Goal: Transaction & Acquisition: Purchase product/service

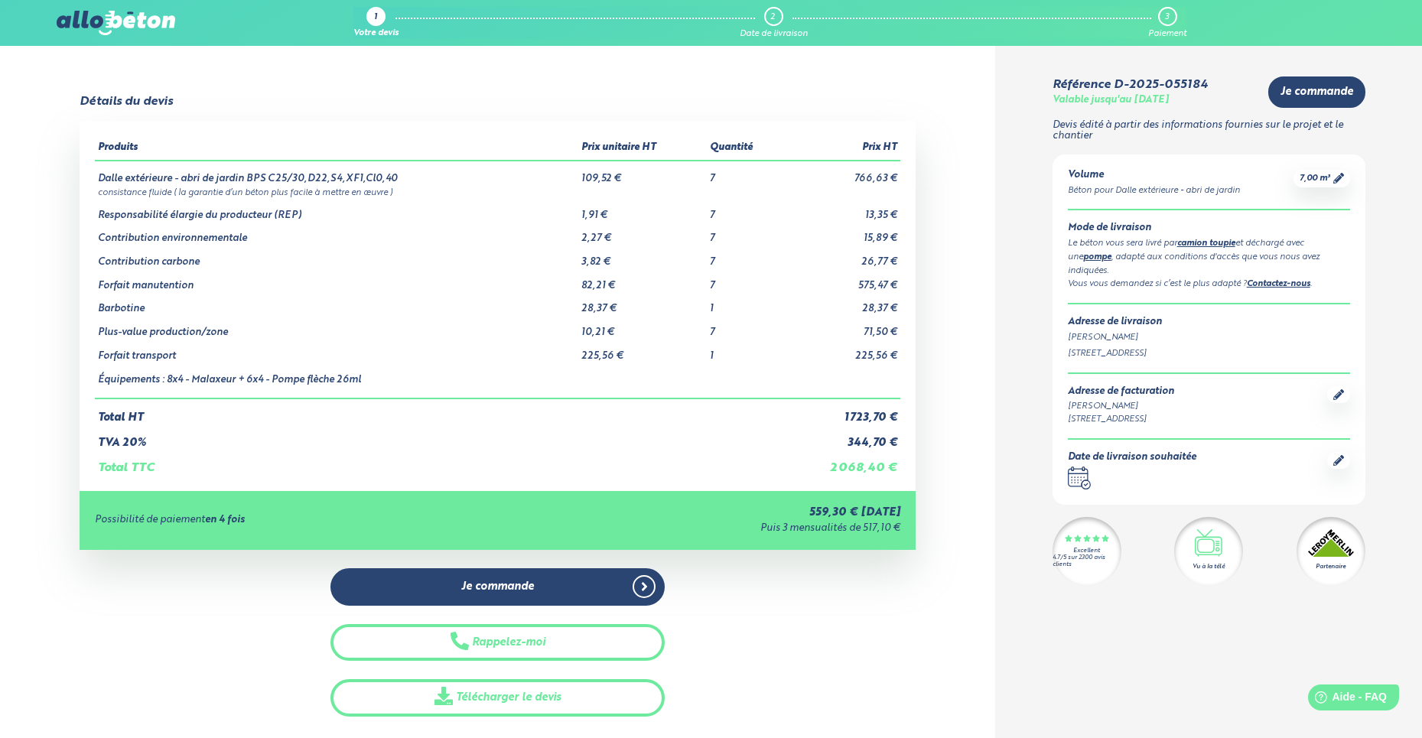
click at [1334, 455] on icon at bounding box center [1338, 460] width 11 height 11
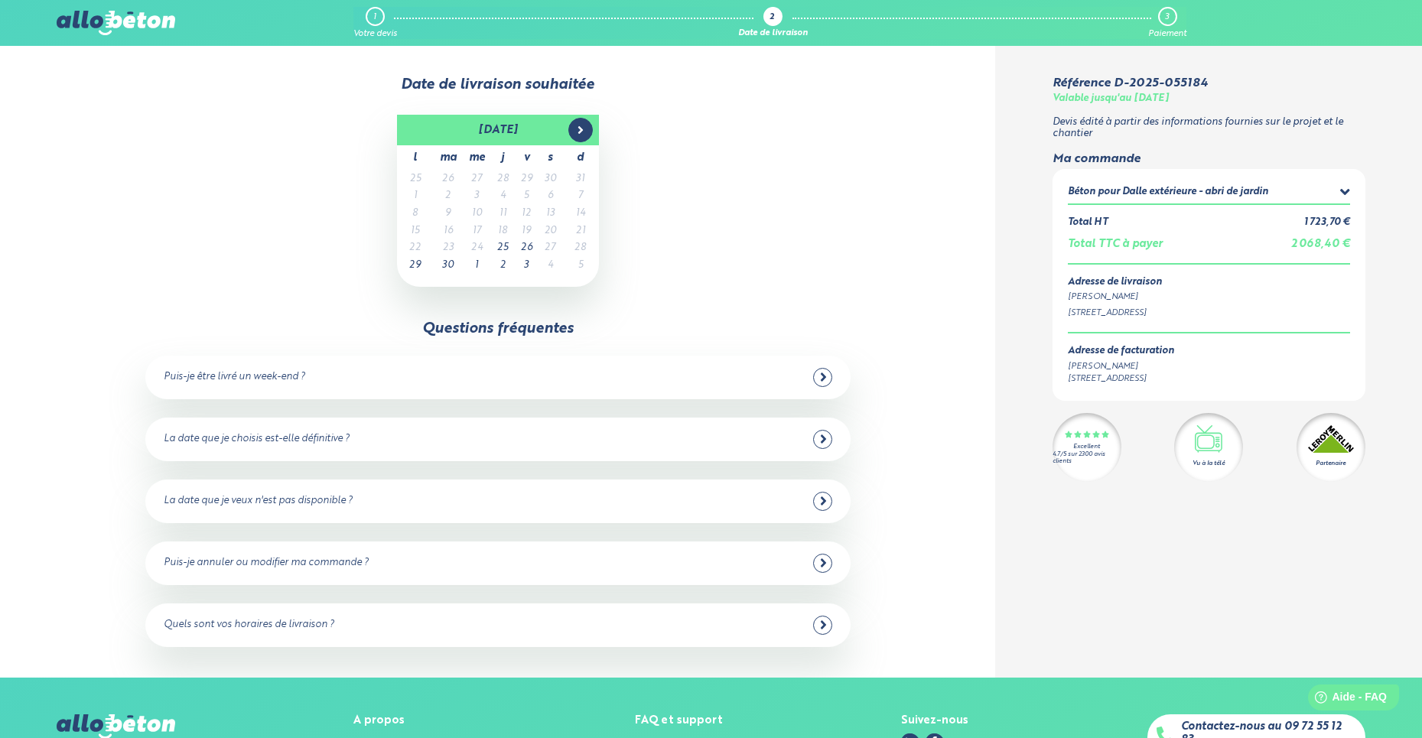
click at [575, 136] on span at bounding box center [580, 130] width 24 height 24
click at [508, 209] on td "16" at bounding box center [503, 214] width 24 height 18
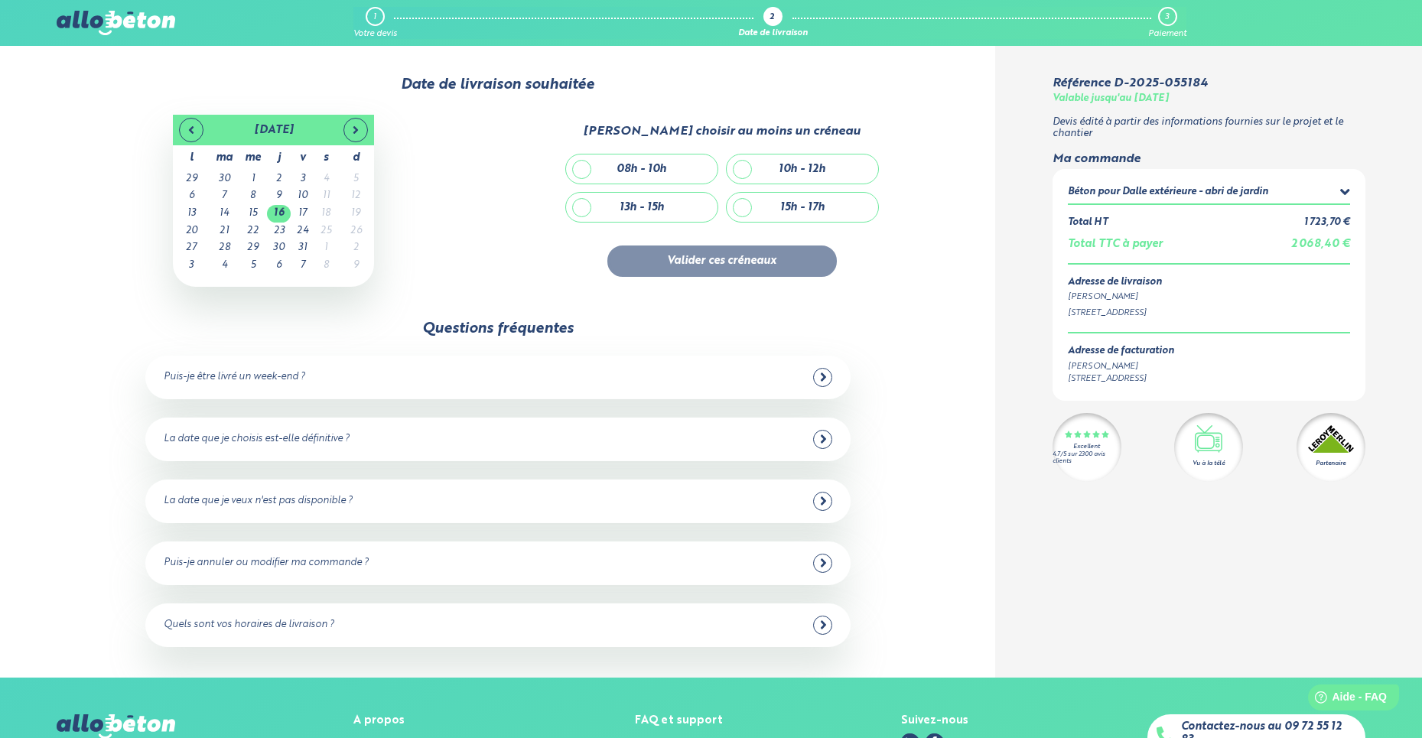
click at [580, 194] on div "13h - 15h" at bounding box center [641, 207] width 151 height 29
checkbox input "true"
click at [742, 201] on div "15h - 17h" at bounding box center [801, 207] width 151 height 29
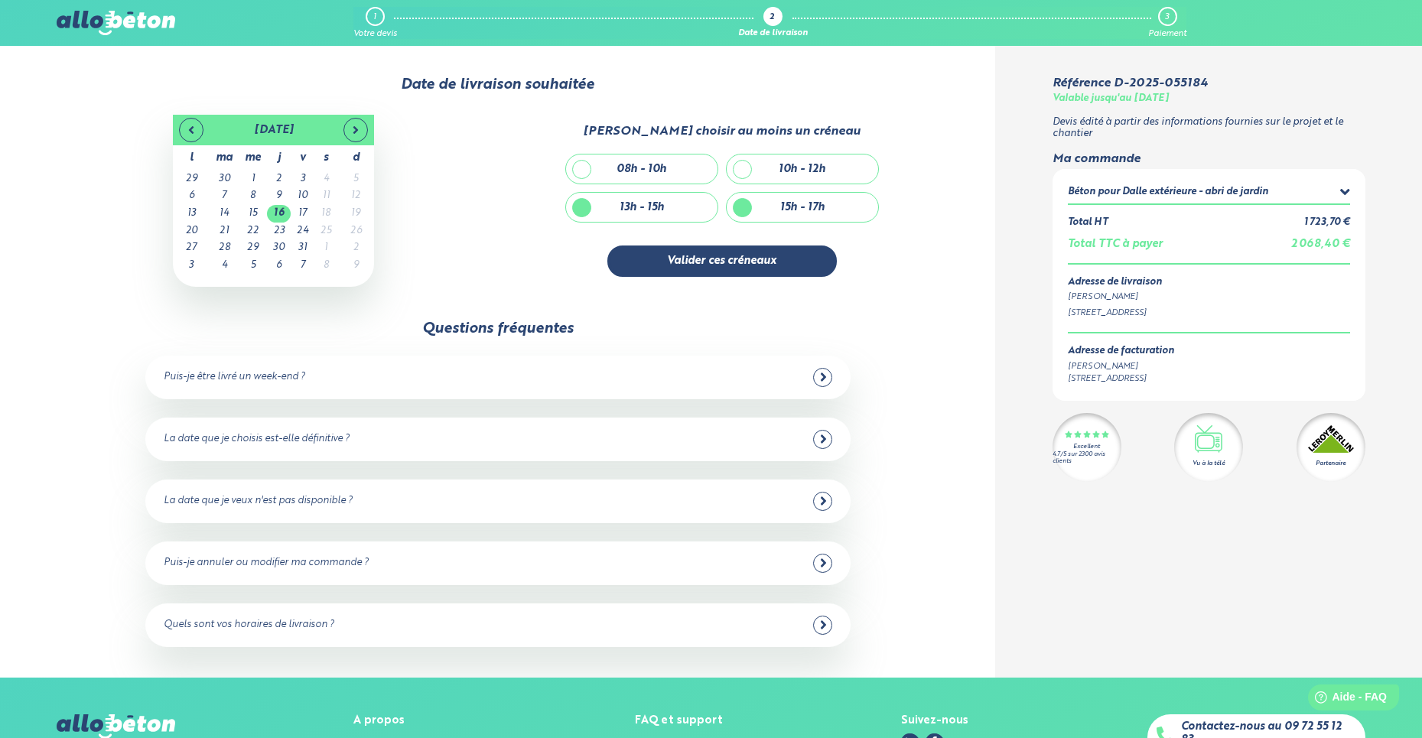
click at [742, 201] on div "15h - 17h" at bounding box center [801, 207] width 151 height 29
checkbox input "false"
click at [684, 247] on button "Valider ces créneaux" at bounding box center [721, 260] width 229 height 31
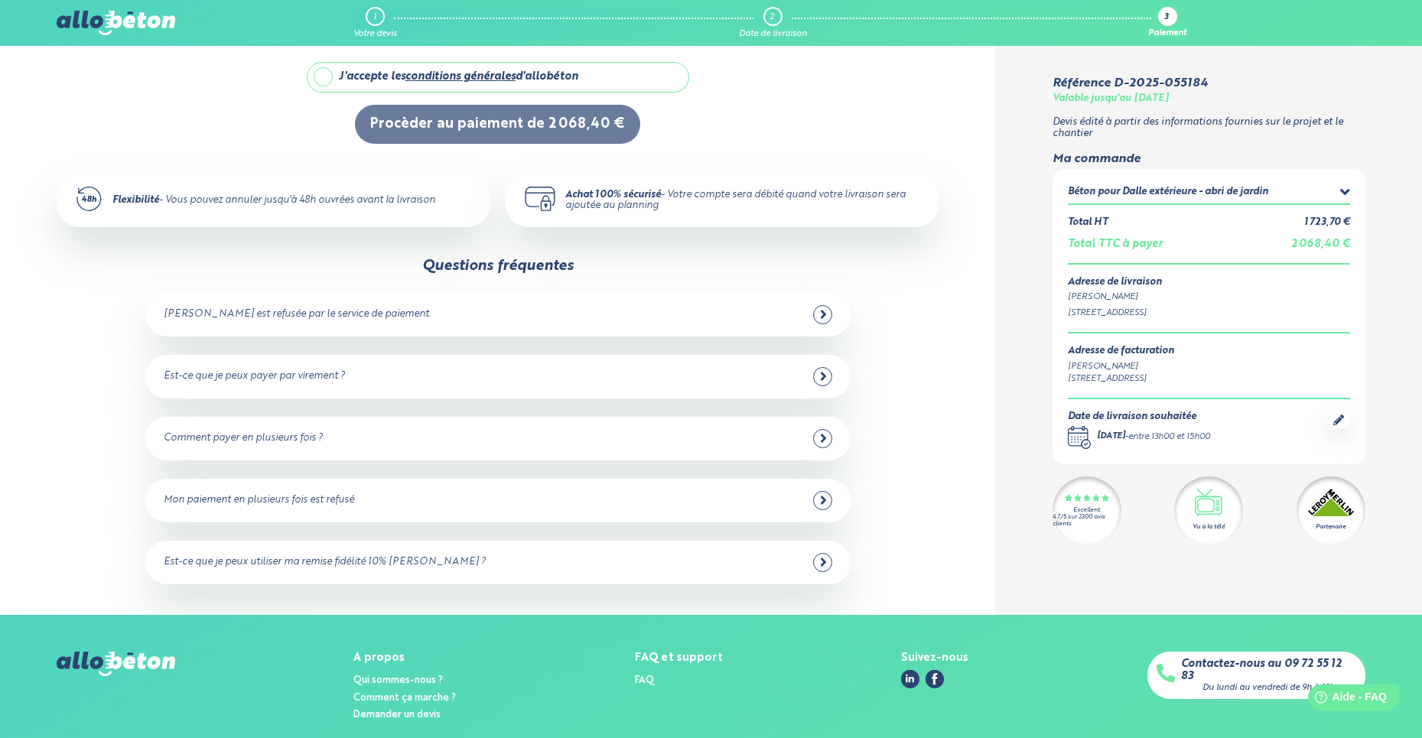
scroll to position [237, 0]
click at [821, 562] on icon at bounding box center [823, 561] width 5 height 8
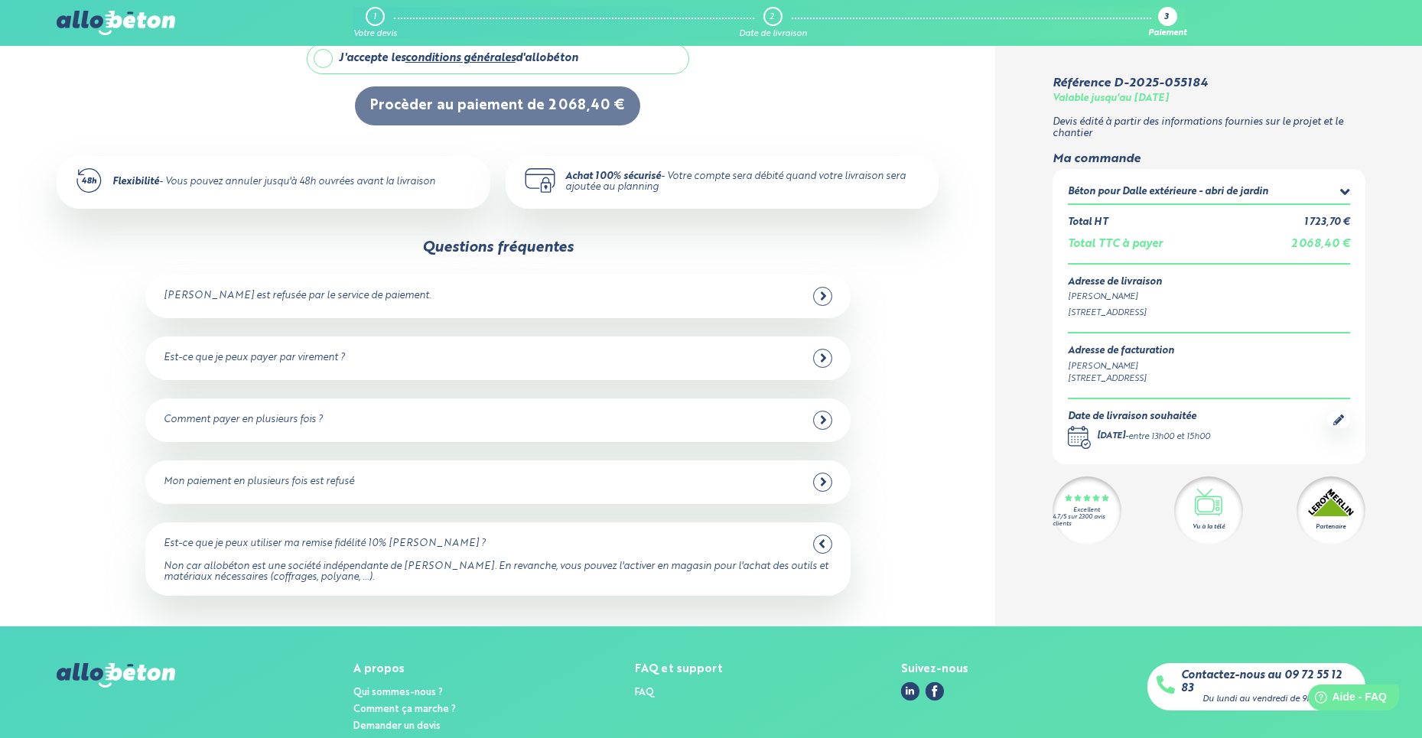
scroll to position [255, 1]
click at [826, 356] on div at bounding box center [822, 357] width 19 height 19
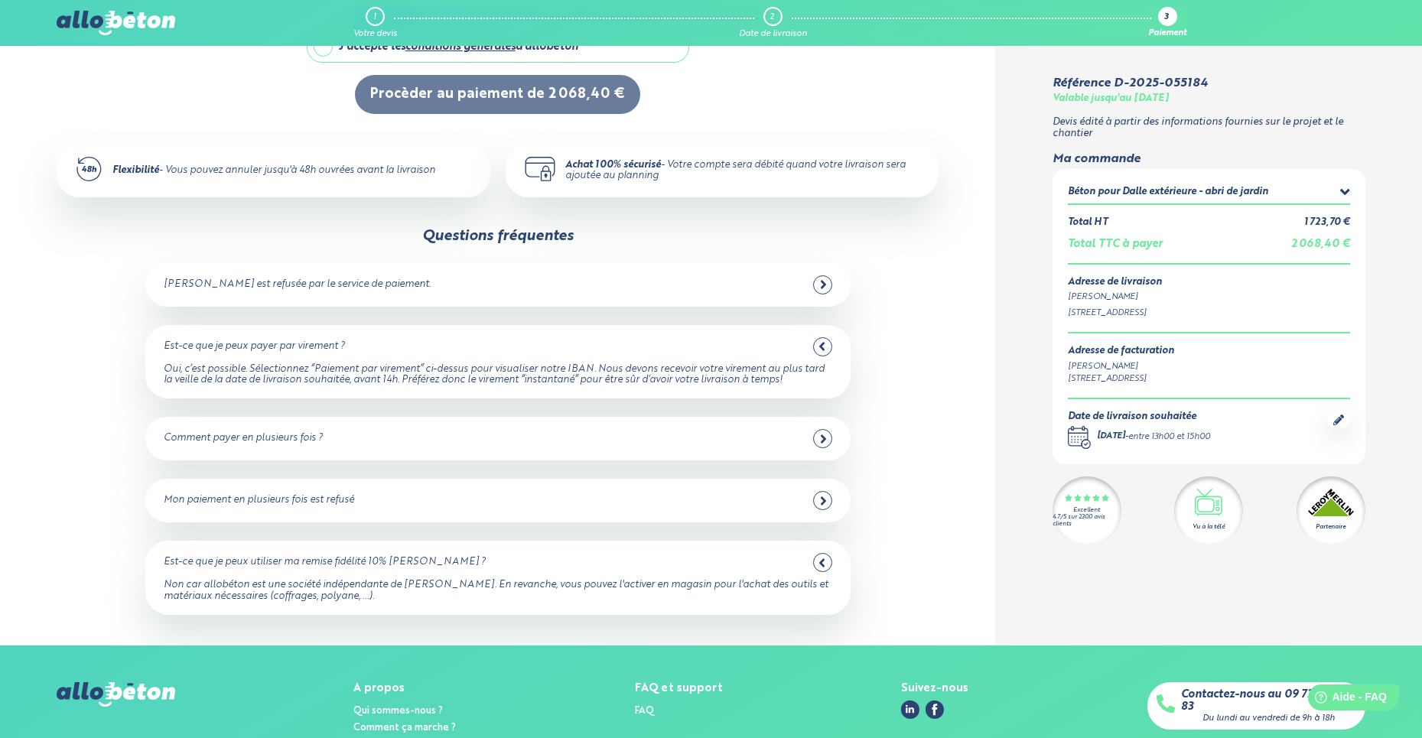
scroll to position [266, 0]
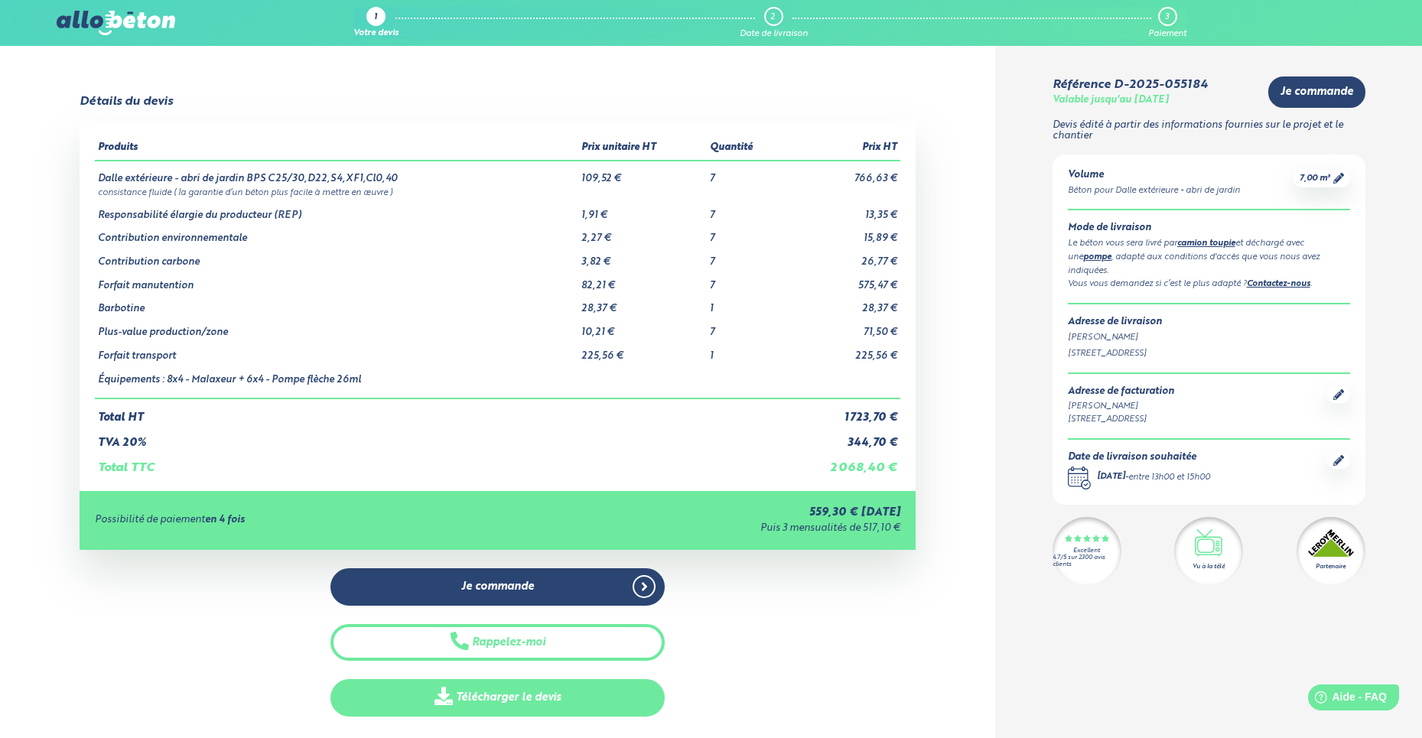
scroll to position [0, 1]
click at [535, 681] on link "Télécharger le devis" at bounding box center [497, 697] width 334 height 37
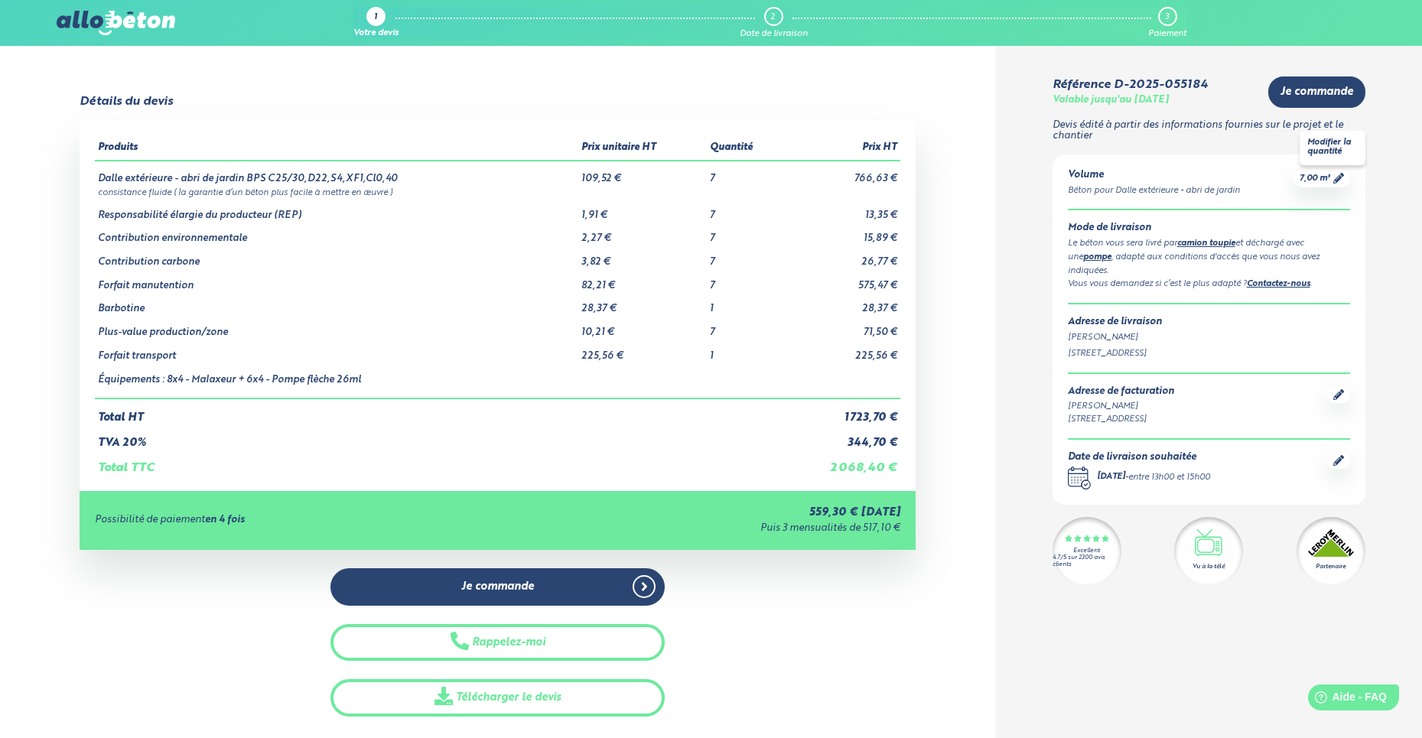
click at [1329, 177] on span "7,00 m³" at bounding box center [1314, 178] width 31 height 11
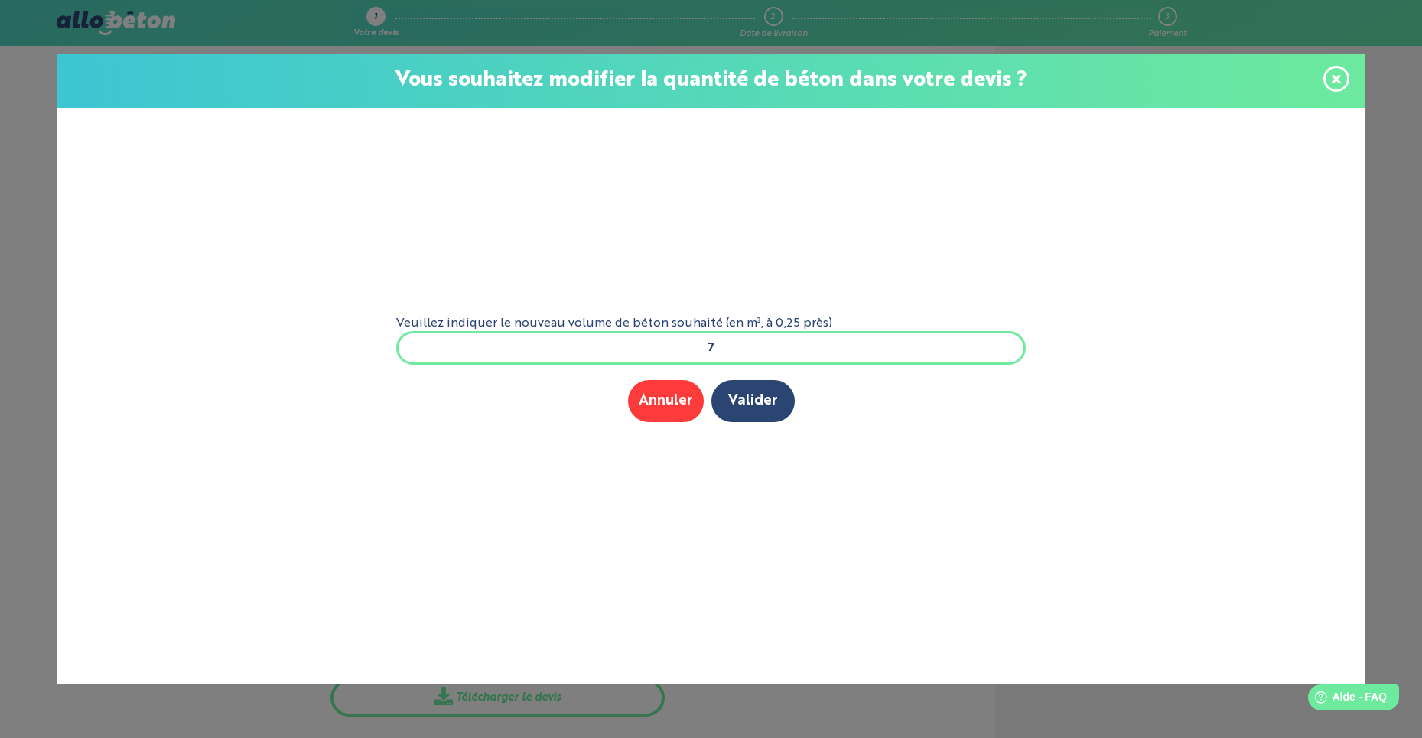
click at [1336, 73] on icon at bounding box center [1335, 79] width 9 height 13
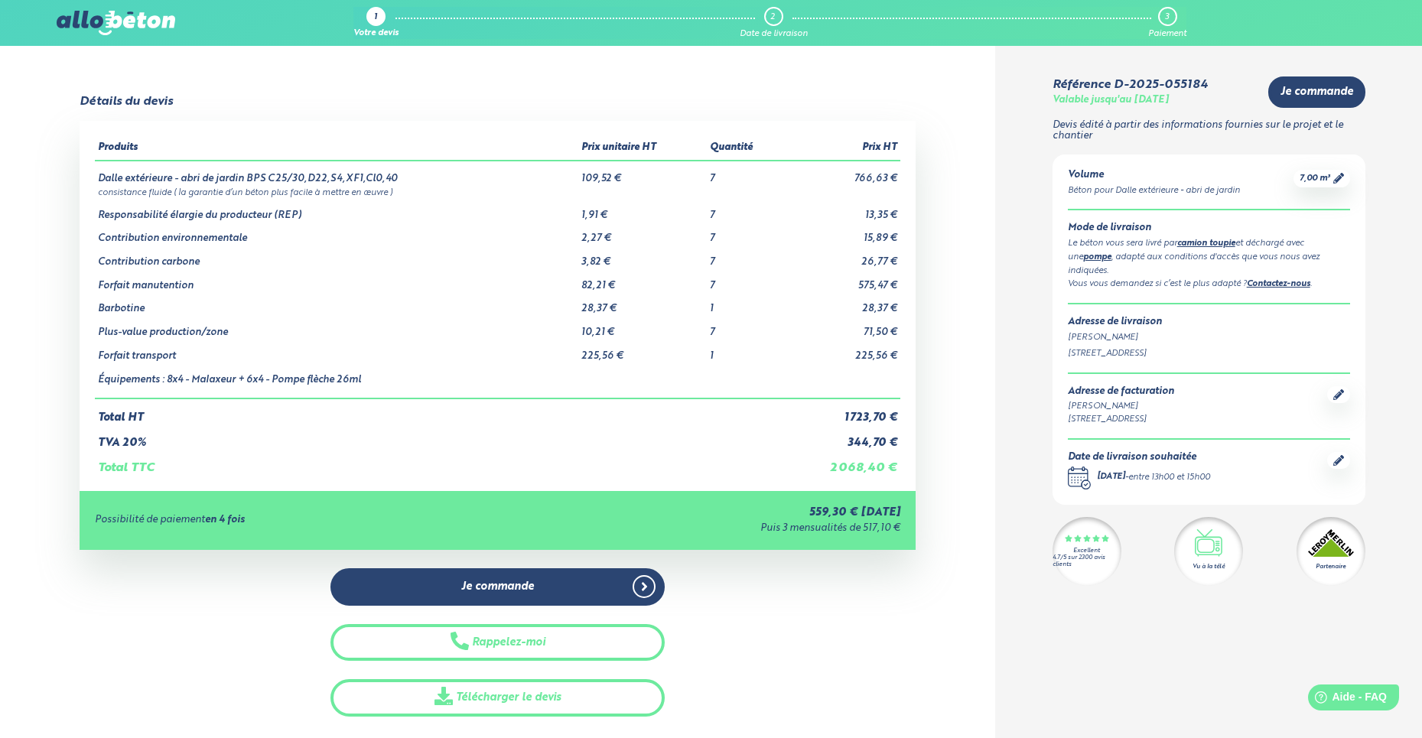
click at [1200, 239] on link "camion toupie" at bounding box center [1206, 243] width 58 height 8
click at [1223, 240] on link "camion toupie" at bounding box center [1206, 243] width 58 height 8
click at [1087, 253] on link "pompe" at bounding box center [1097, 257] width 28 height 8
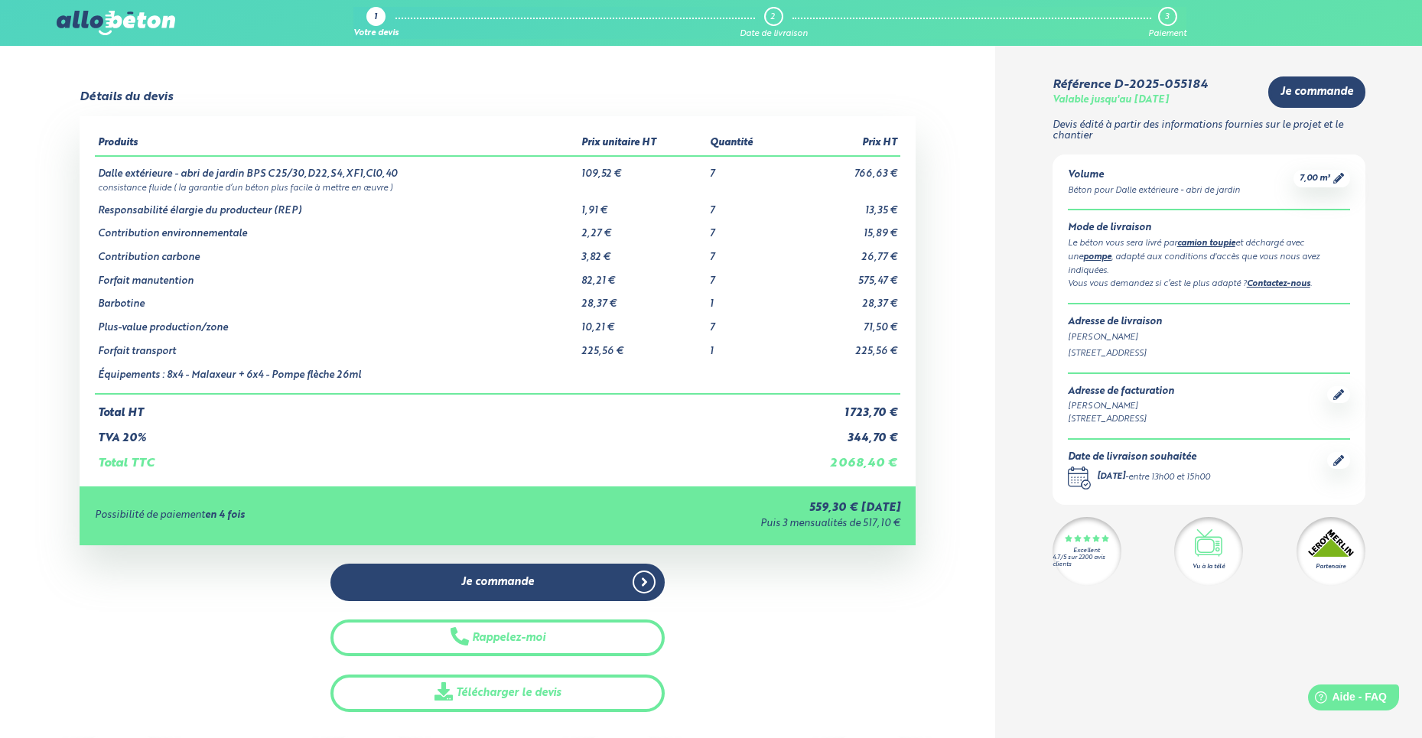
scroll to position [5, 0]
click at [1225, 237] on div "Le béton vous sera livré par camion toupie et déchargé avec une pompe , adapté …" at bounding box center [1209, 257] width 282 height 40
click at [1224, 239] on link "camion toupie" at bounding box center [1206, 243] width 58 height 8
